Goal: Check status: Check status

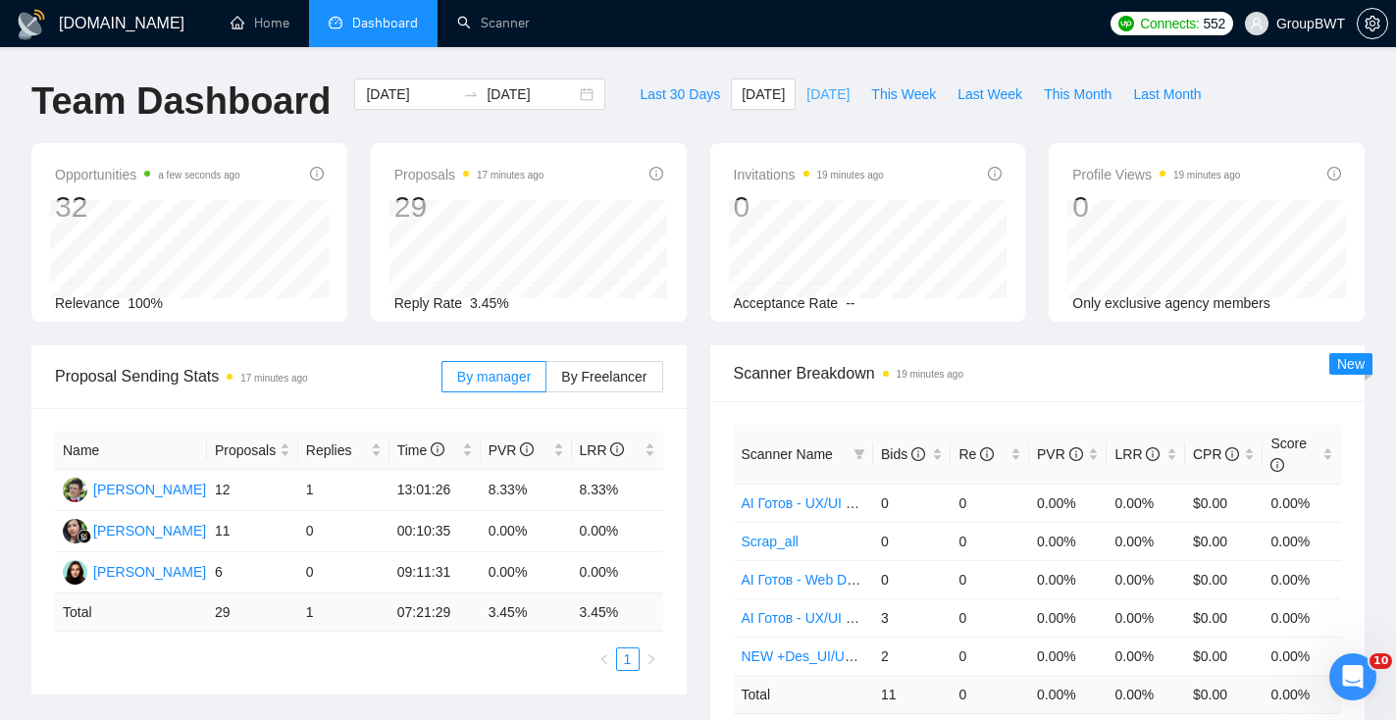
click at [796, 101] on button "[DATE]" at bounding box center [828, 93] width 65 height 31
type input "[DATE]"
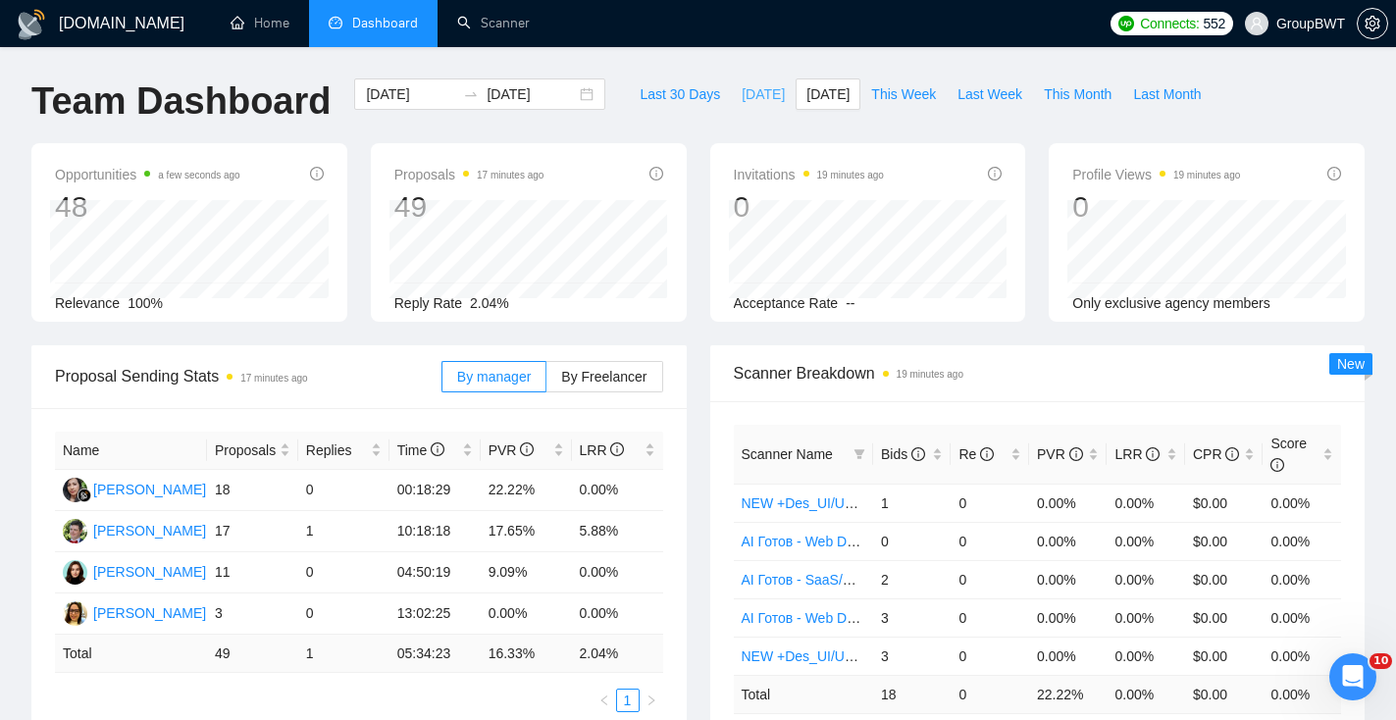
click at [753, 90] on span "[DATE]" at bounding box center [763, 94] width 43 height 22
type input "[DATE]"
